Goal: Navigation & Orientation: Find specific page/section

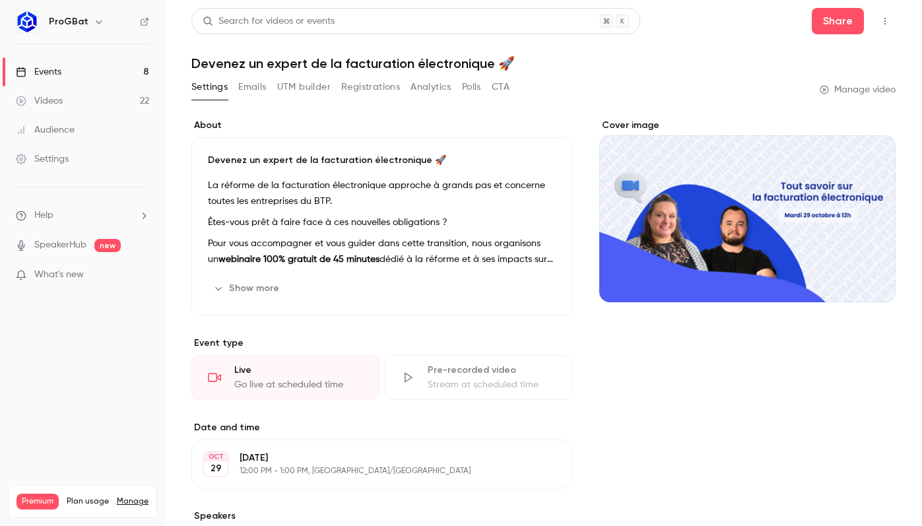
click at [62, 98] on div "Videos" at bounding box center [39, 100] width 47 height 13
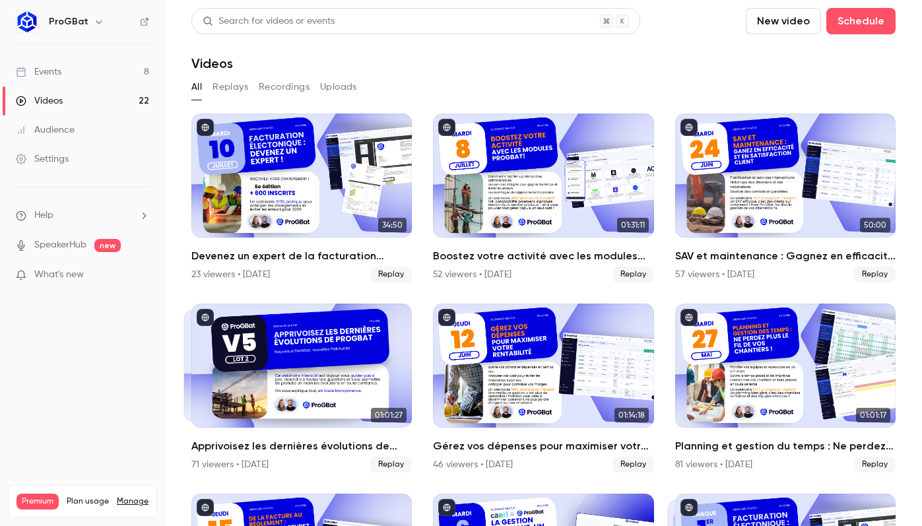
click at [48, 100] on div "Videos" at bounding box center [39, 100] width 47 height 13
click at [65, 65] on link "Events 8" at bounding box center [82, 71] width 165 height 29
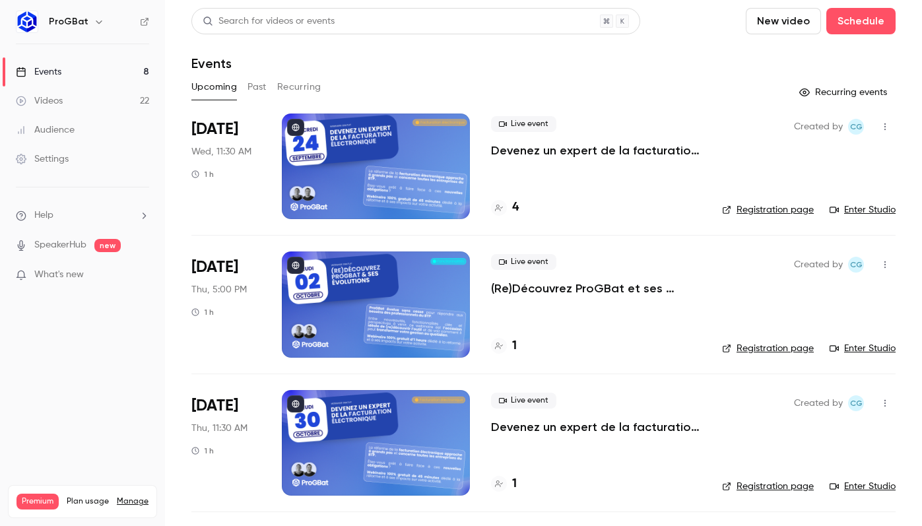
click at [772, 210] on link "Registration page" at bounding box center [768, 209] width 92 height 13
